Goal: Task Accomplishment & Management: Use online tool/utility

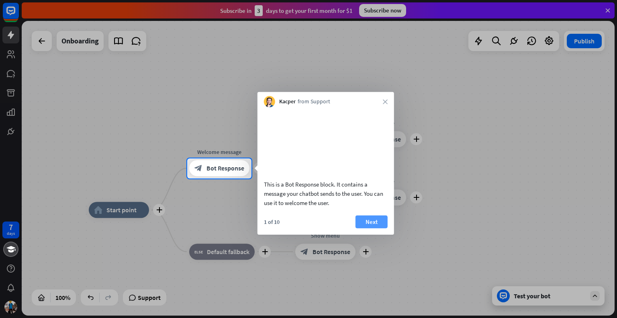
click at [364, 228] on button "Next" at bounding box center [371, 221] width 32 height 13
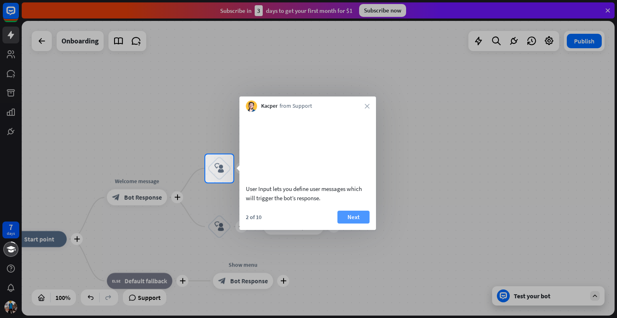
click at [359, 223] on button "Next" at bounding box center [353, 216] width 32 height 13
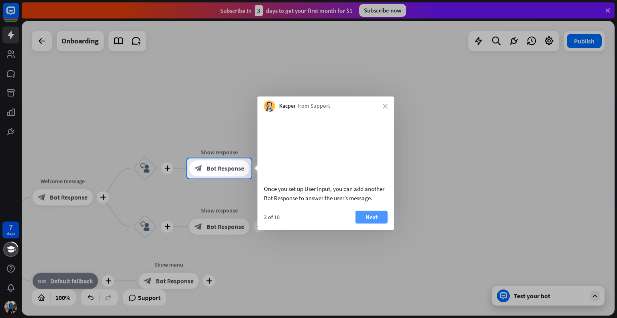
click at [367, 223] on button "Next" at bounding box center [371, 216] width 32 height 13
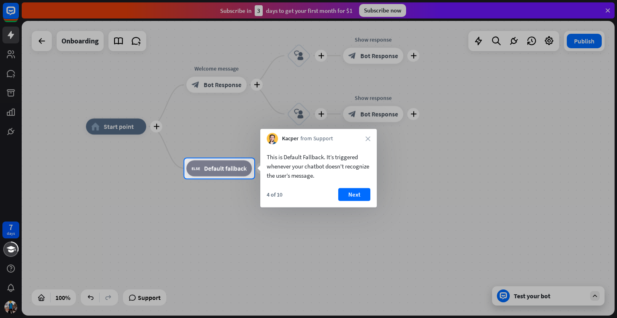
click at [360, 197] on button "Next" at bounding box center [354, 194] width 32 height 13
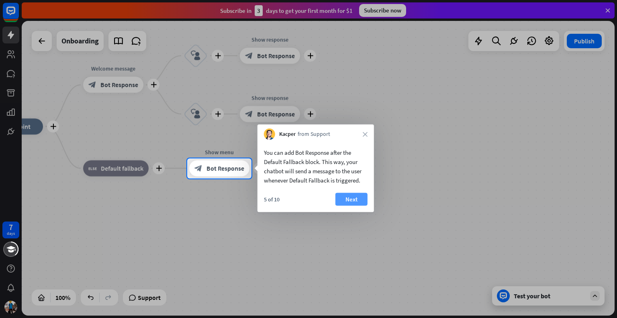
click at [352, 202] on button "Next" at bounding box center [351, 199] width 32 height 13
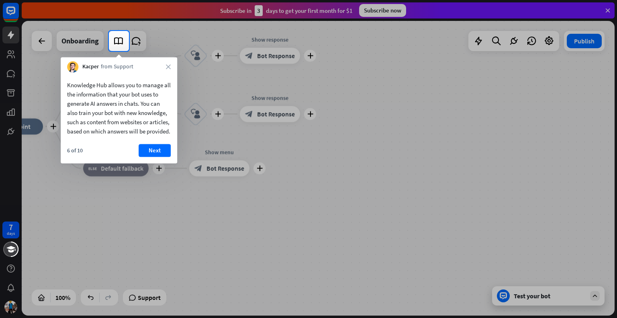
click at [154, 157] on button "Next" at bounding box center [155, 150] width 32 height 13
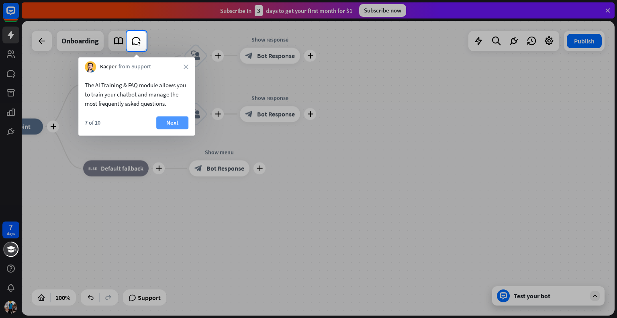
click at [172, 122] on button "Next" at bounding box center [172, 122] width 32 height 13
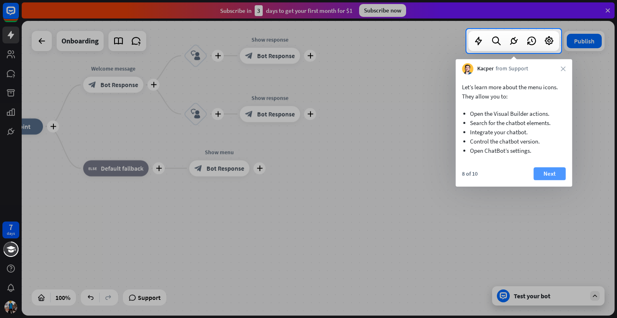
click at [546, 173] on button "Next" at bounding box center [549, 173] width 32 height 13
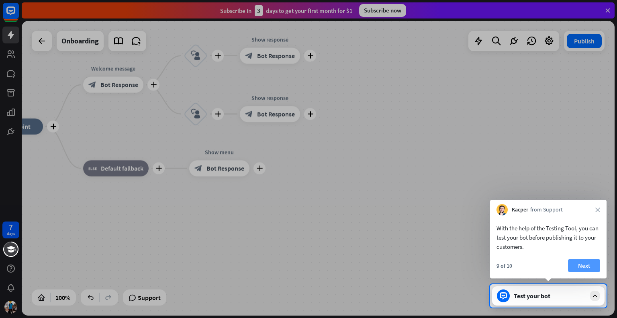
click at [580, 264] on button "Next" at bounding box center [584, 265] width 32 height 13
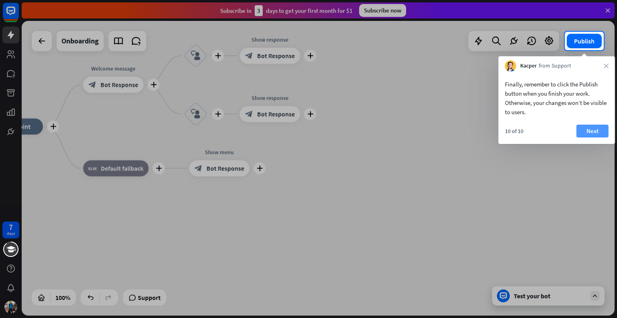
click at [593, 131] on button "Next" at bounding box center [592, 130] width 32 height 13
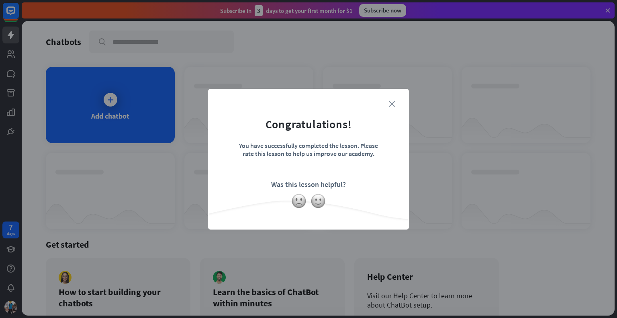
click at [391, 101] on icon "close" at bounding box center [392, 104] width 6 height 6
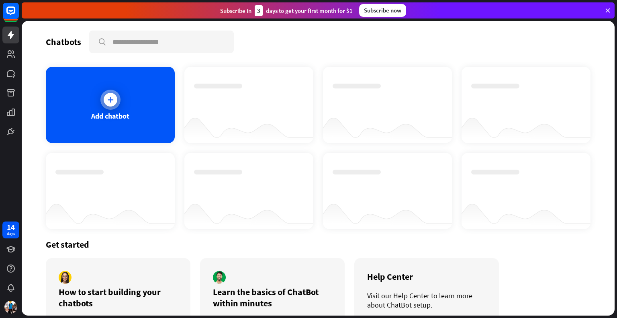
click at [105, 102] on div at bounding box center [111, 100] width 14 height 14
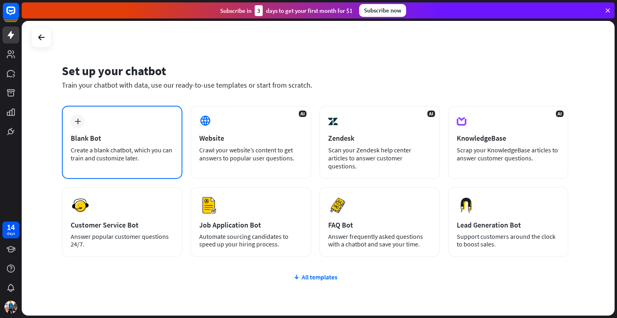
click at [121, 144] on div "plus Blank Bot Create a blank chatbot, which you can train and customize later." at bounding box center [122, 142] width 120 height 73
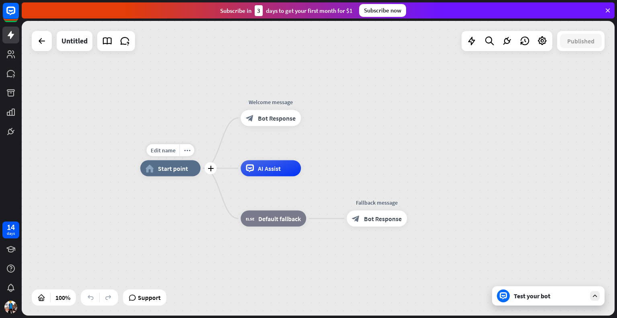
click at [179, 170] on span "Start point" at bounding box center [173, 168] width 30 height 8
